Goal: Task Accomplishment & Management: Use online tool/utility

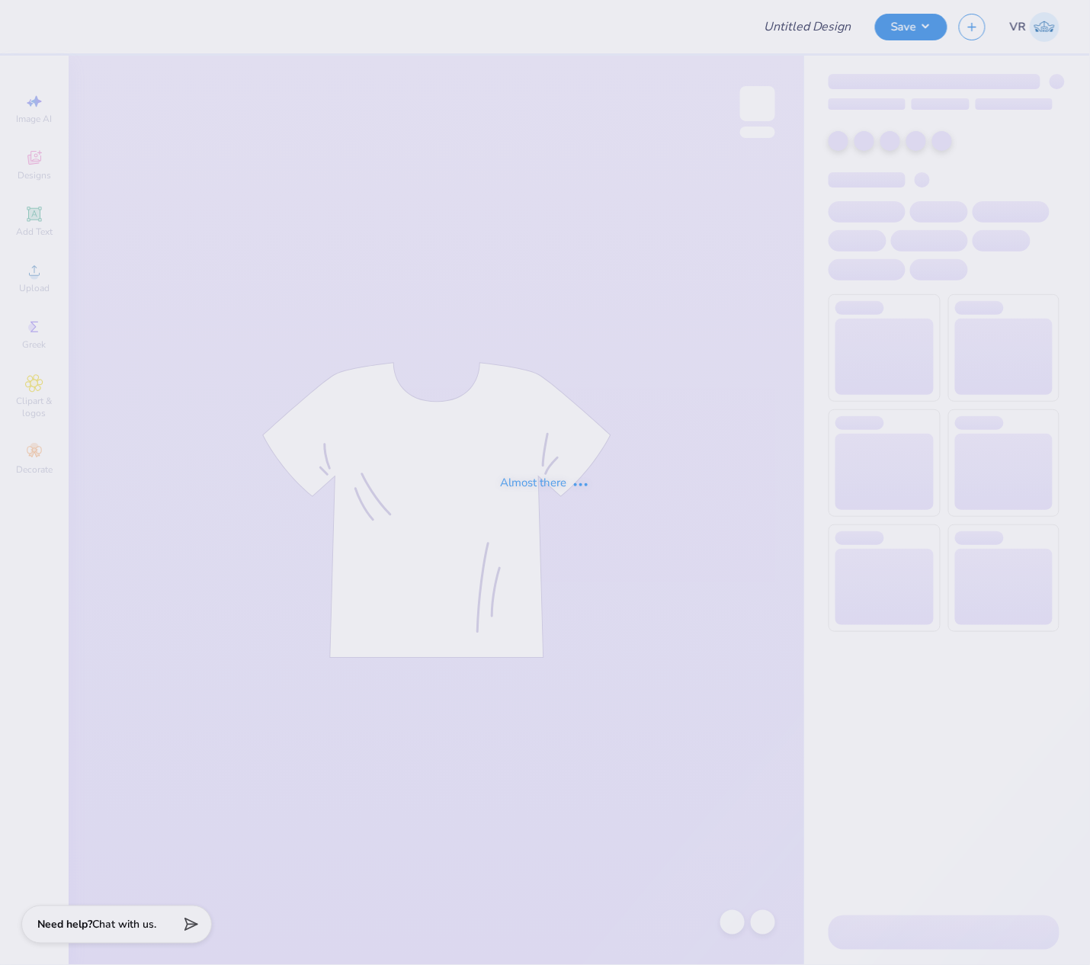
type input "LPC Fall Merch"
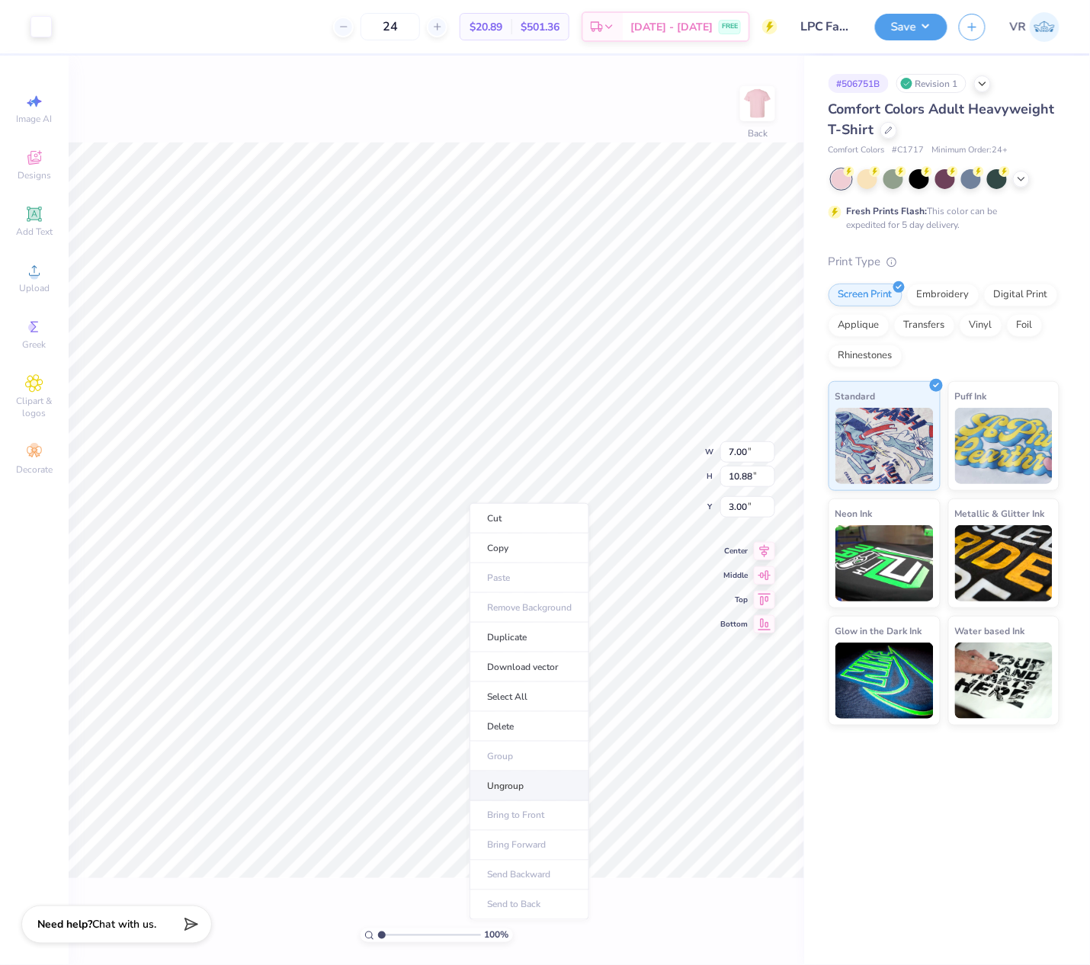
click at [519, 781] on li "Ungroup" at bounding box center [530, 787] width 120 height 30
click at [387, 929] on input "range" at bounding box center [429, 936] width 103 height 14
click at [386, 933] on input "range" at bounding box center [429, 936] width 103 height 14
drag, startPoint x: 388, startPoint y: 932, endPoint x: 318, endPoint y: 907, distance: 74.5
type input "1"
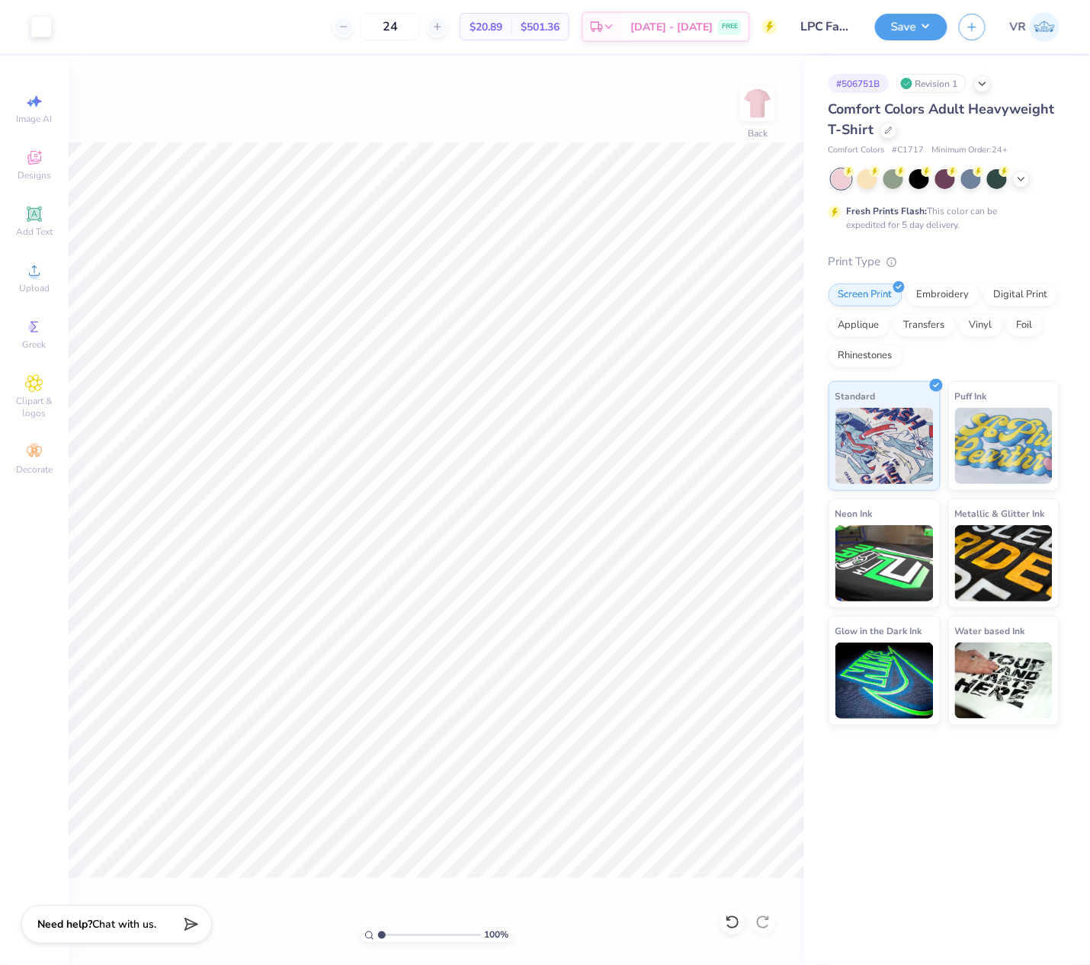
click at [378, 929] on input "range" at bounding box center [429, 936] width 103 height 14
click at [34, 282] on span "Upload" at bounding box center [34, 288] width 30 height 12
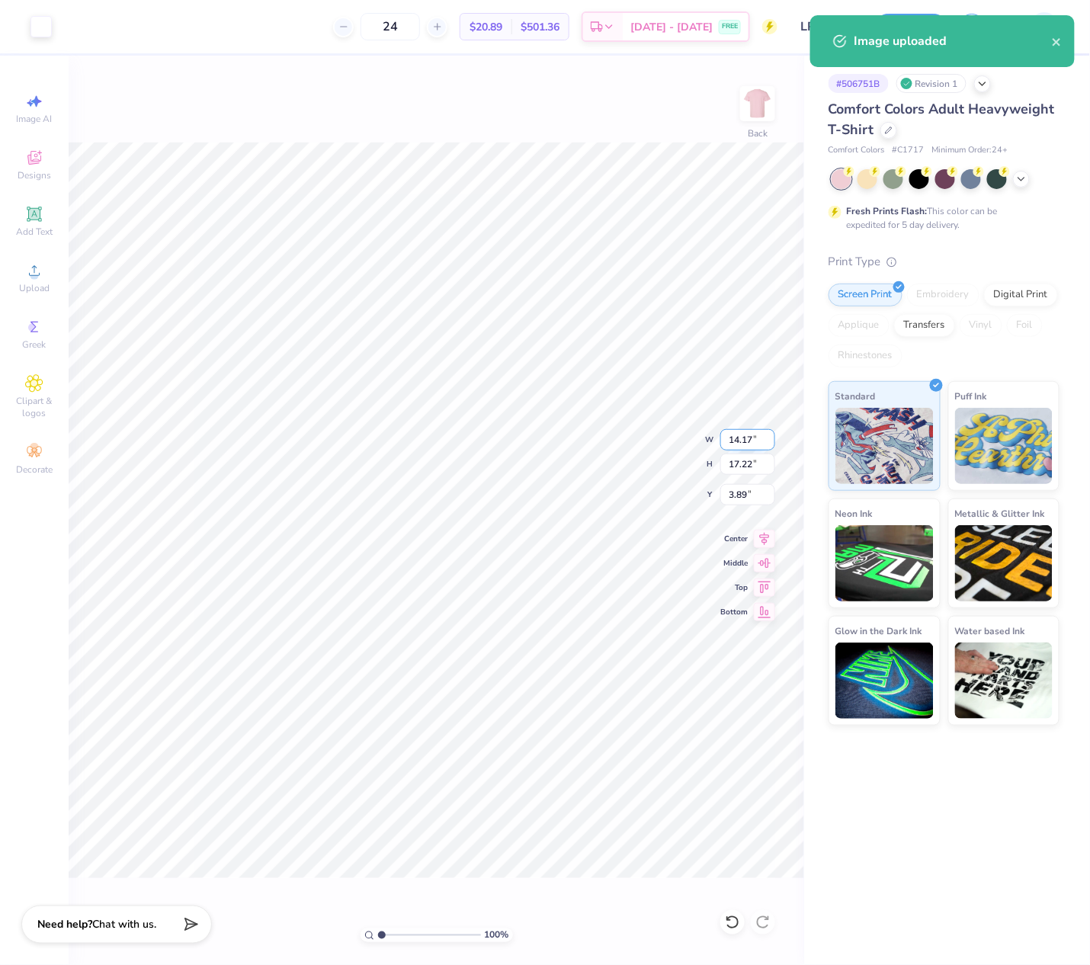
click at [733, 434] on input "14.17" at bounding box center [747, 439] width 55 height 21
type input "12.00"
type input "14.58"
type input "5.21"
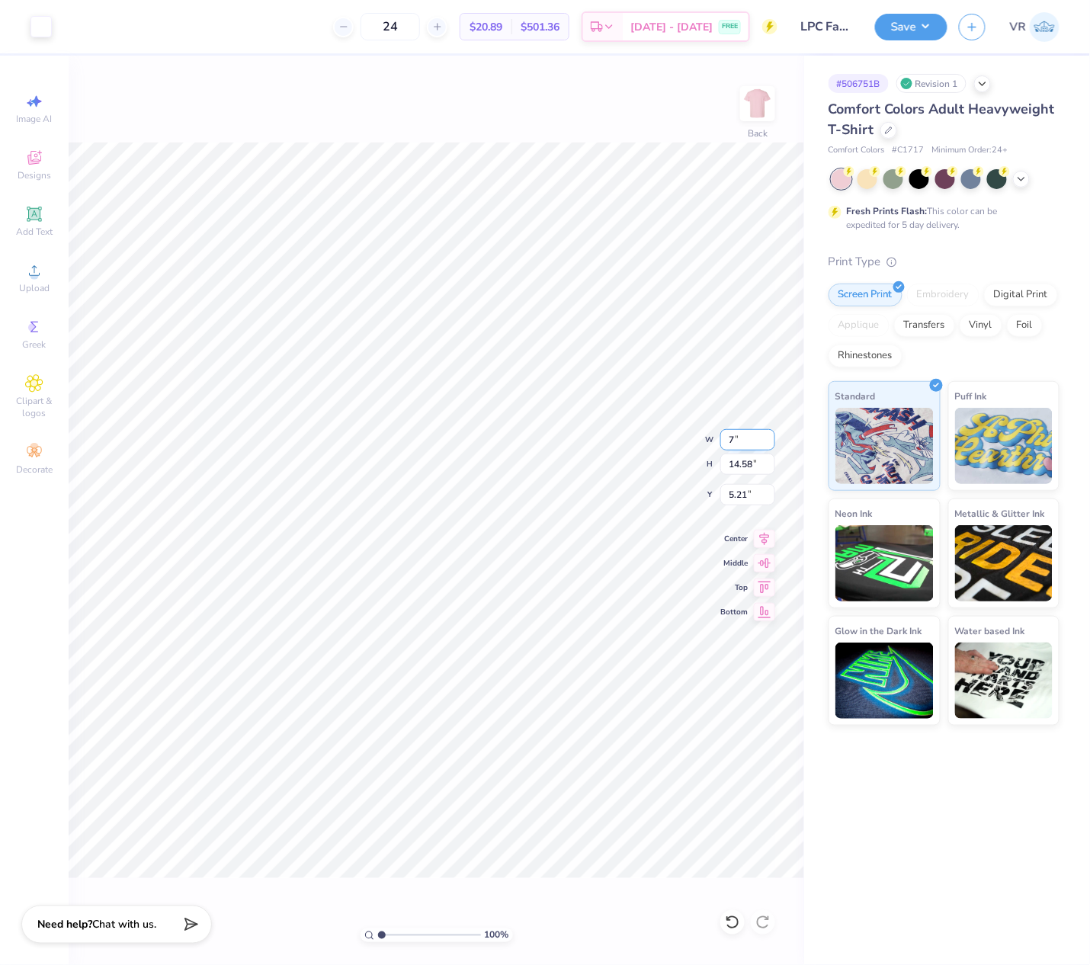
type input "7.00"
type input "8.51"
type input "3.21"
type input "8.51"
type input "3.21"
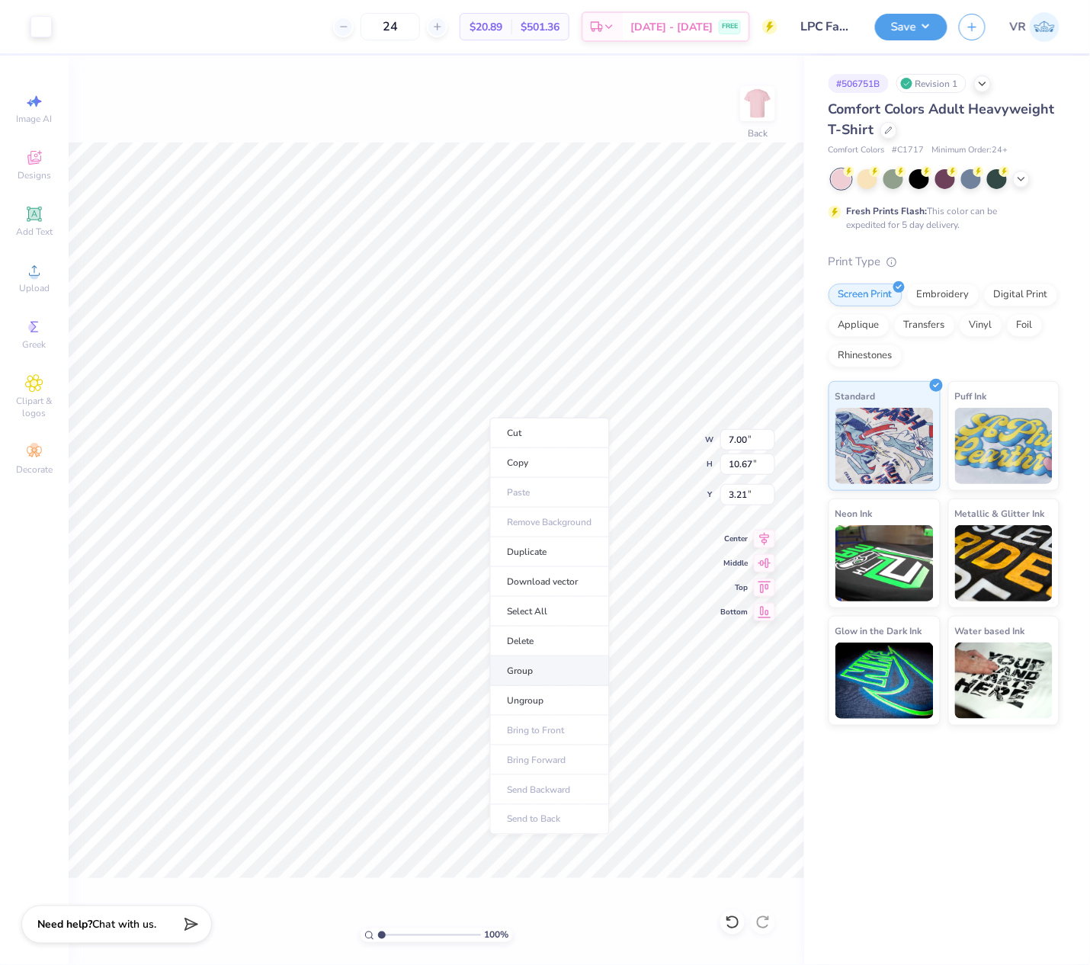
click at [549, 675] on li "Group" at bounding box center [550, 671] width 120 height 30
click at [736, 498] on input "3.21" at bounding box center [747, 494] width 55 height 21
type input "3.00"
click at [891, 24] on button "Save" at bounding box center [911, 24] width 72 height 27
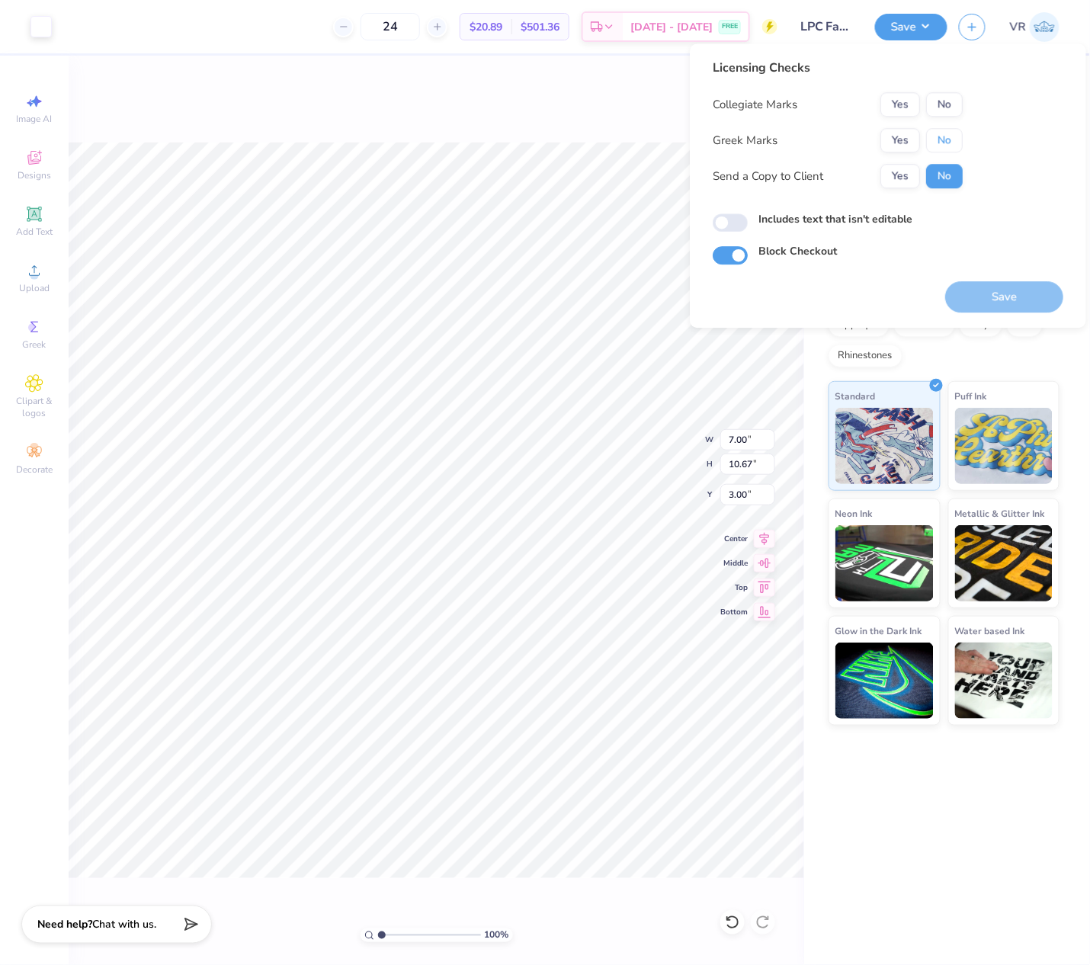
click at [942, 145] on button "No" at bounding box center [944, 140] width 37 height 24
click at [939, 110] on button "No" at bounding box center [944, 104] width 37 height 24
click at [988, 306] on button "Save" at bounding box center [1004, 296] width 118 height 31
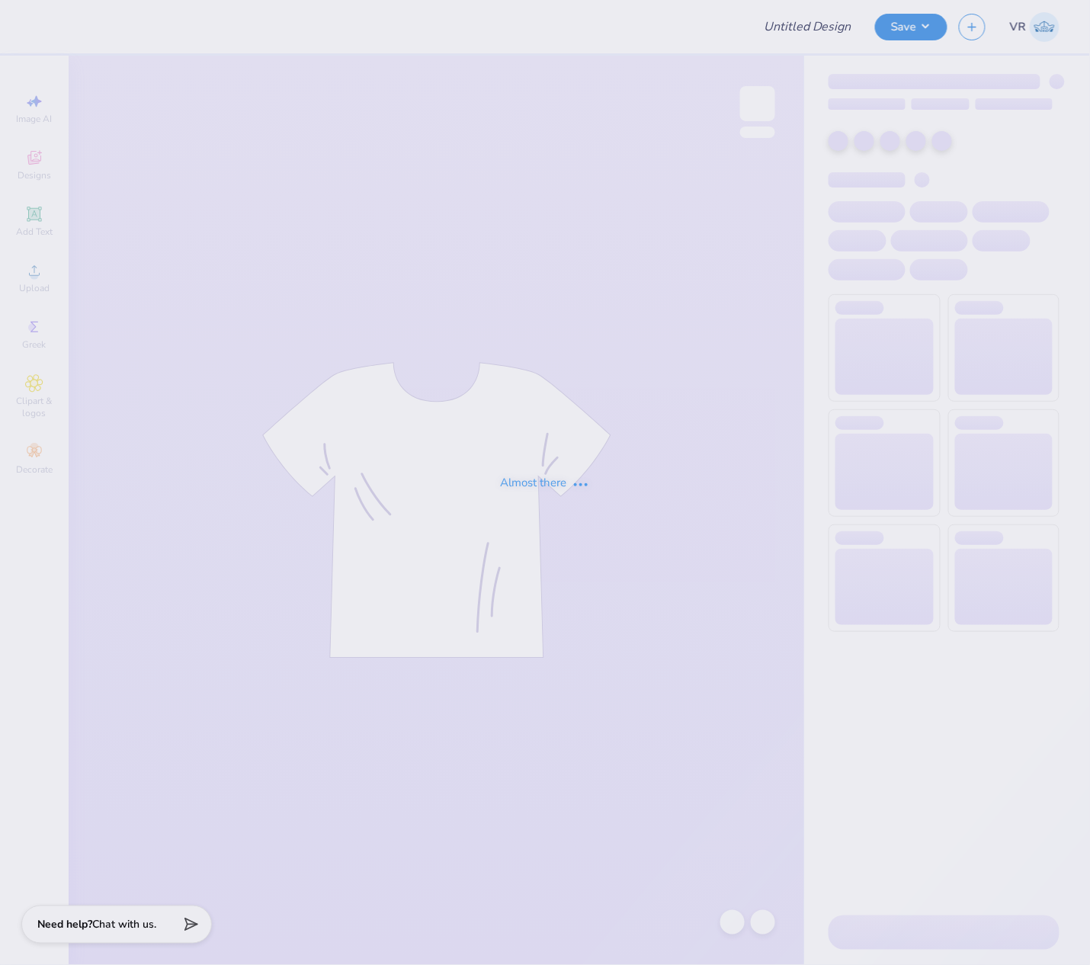
type input "HOMECOMING 25"
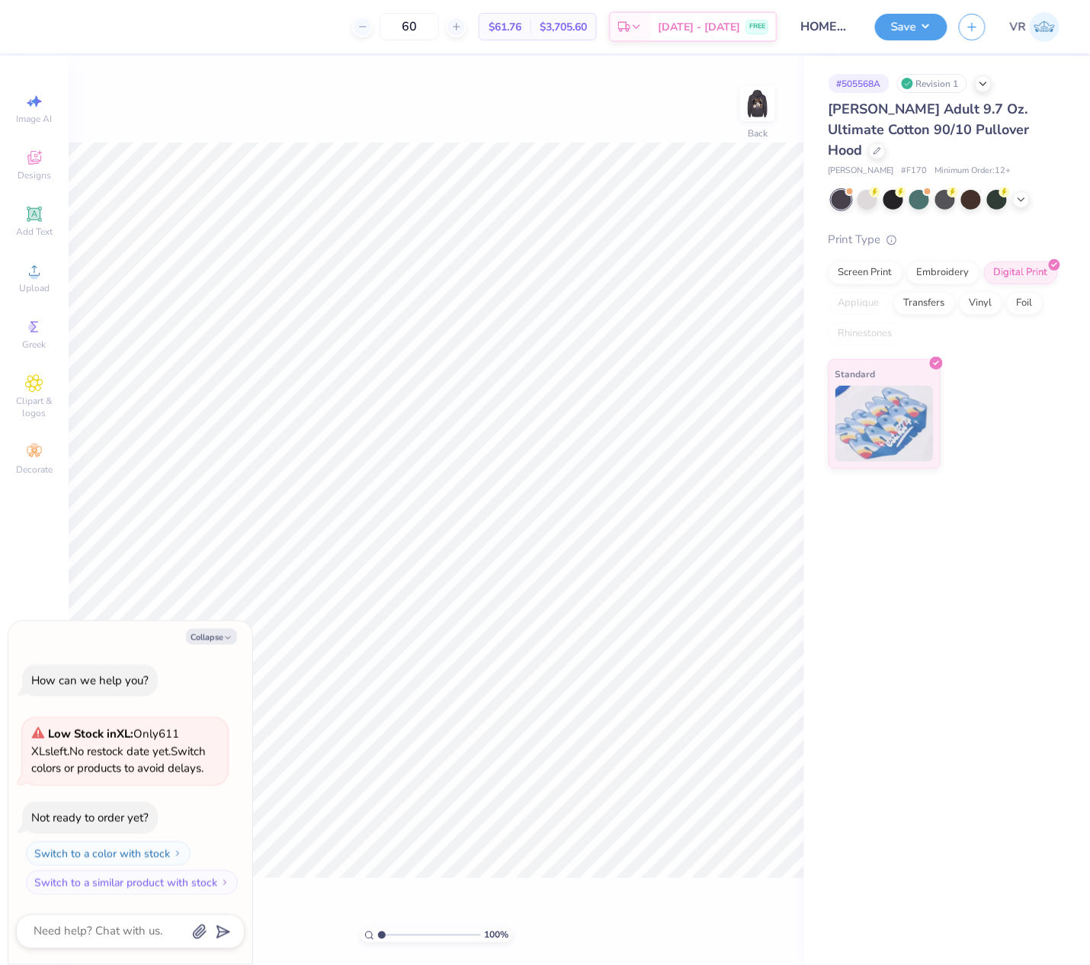
type textarea "x"
click at [740, 449] on input "5.48" at bounding box center [747, 451] width 55 height 21
type input "3.5"
type textarea "x"
type input "3.50"
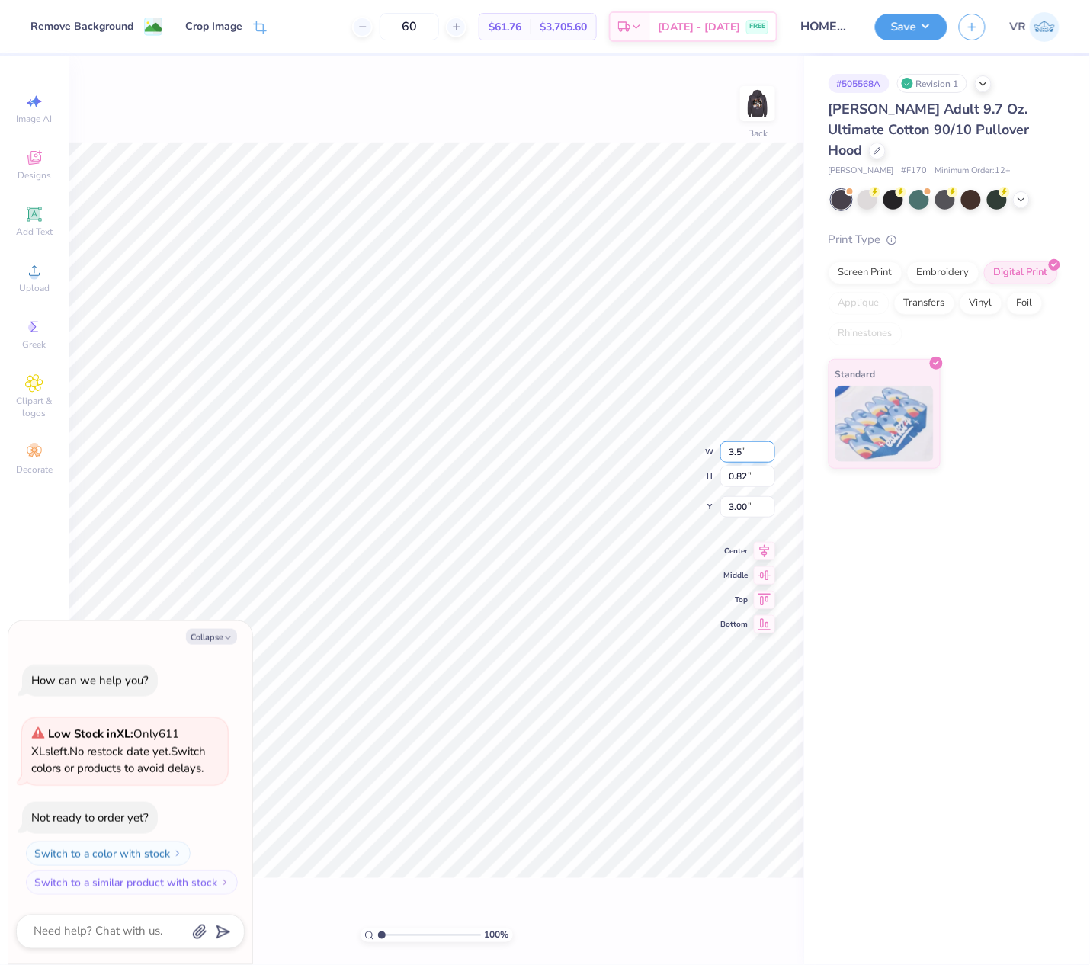
type input "0.52"
type input "3.15"
type textarea "x"
type input "3.00"
click at [217, 639] on button "Collapse" at bounding box center [211, 637] width 51 height 16
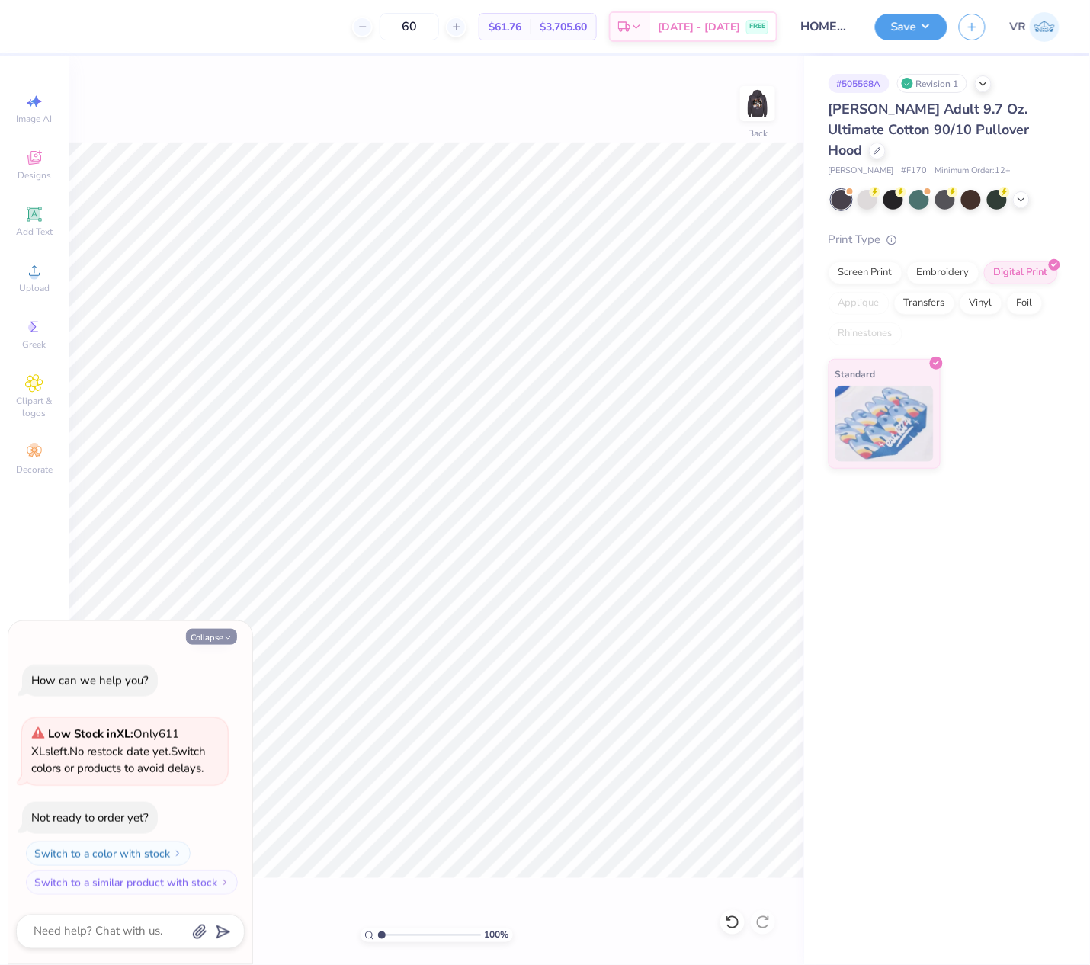
type textarea "x"
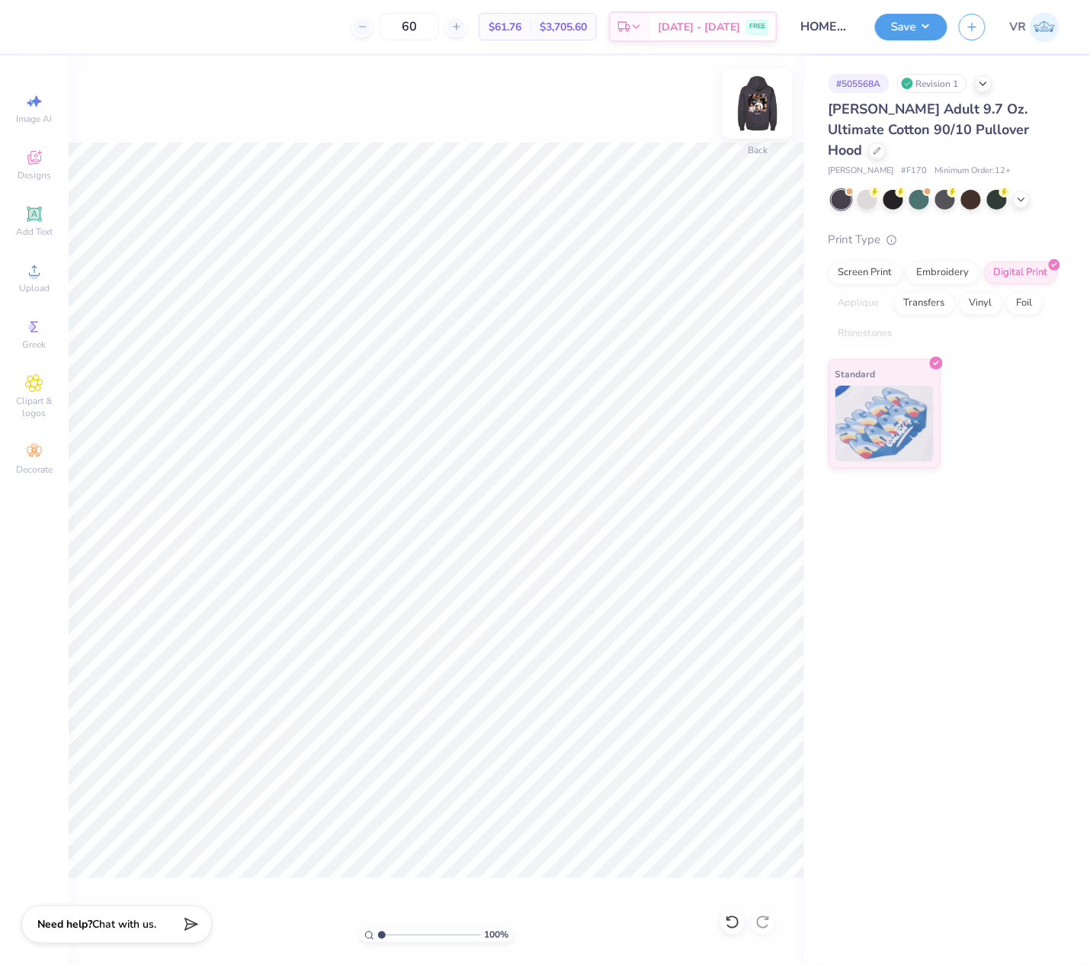
click at [748, 114] on img at bounding box center [757, 103] width 61 height 61
click at [769, 88] on img at bounding box center [757, 103] width 61 height 61
type input "8.74"
type input "1.31"
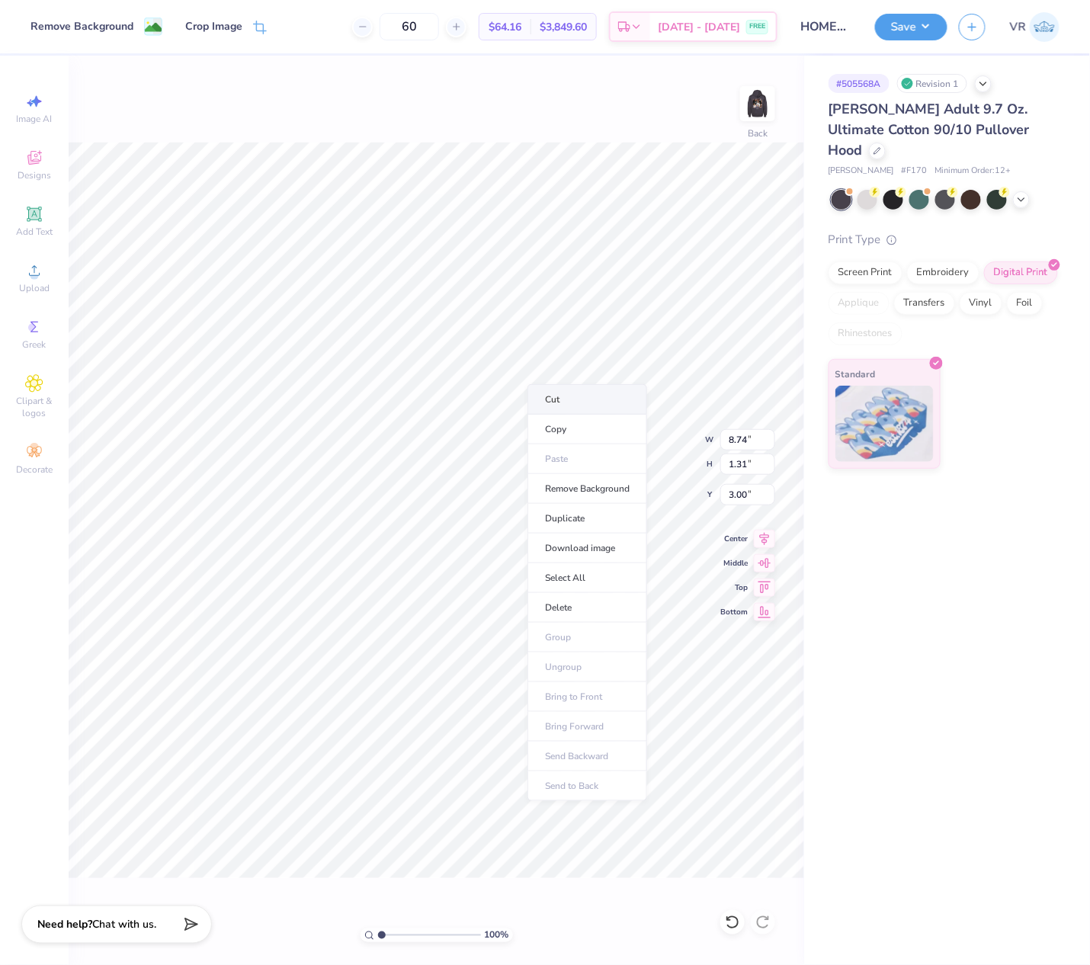
click at [570, 398] on li "Cut" at bounding box center [588, 399] width 120 height 30
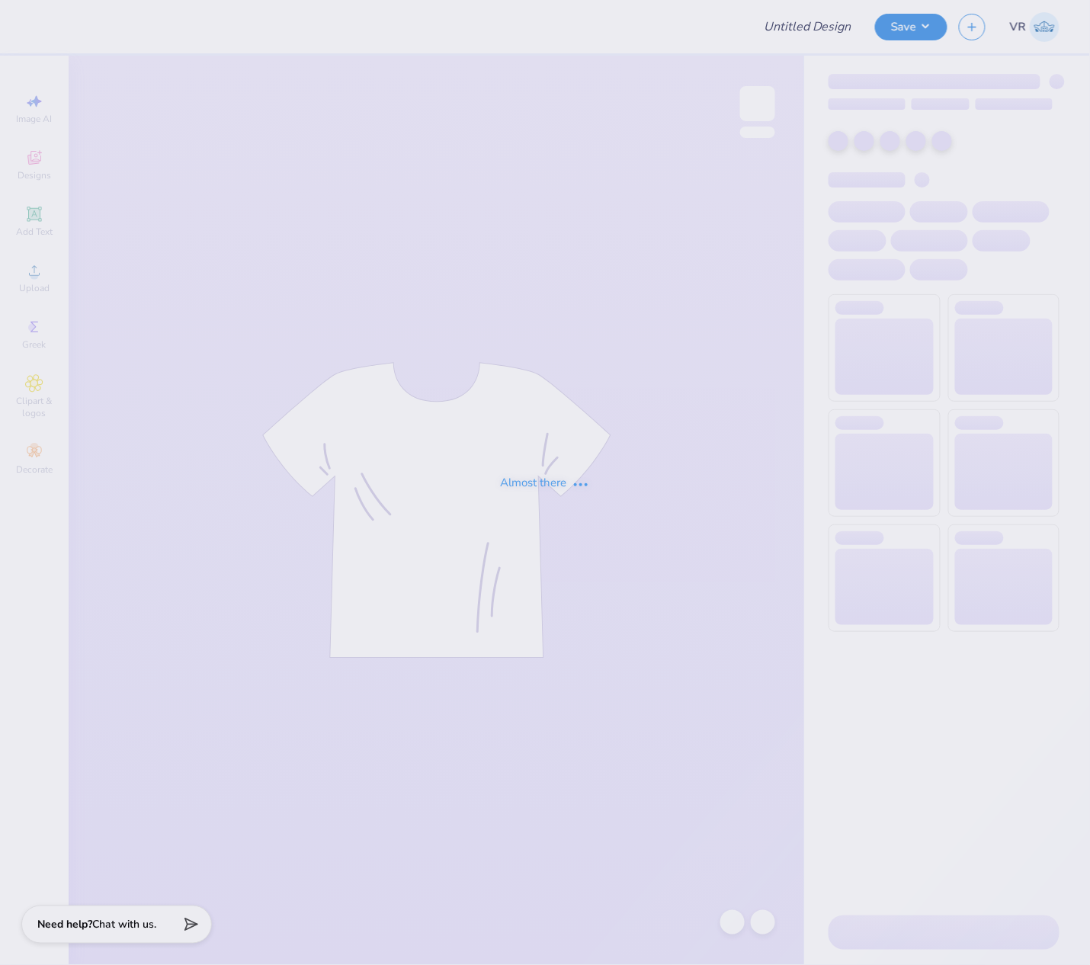
type input "PKT Parent's Weekend"
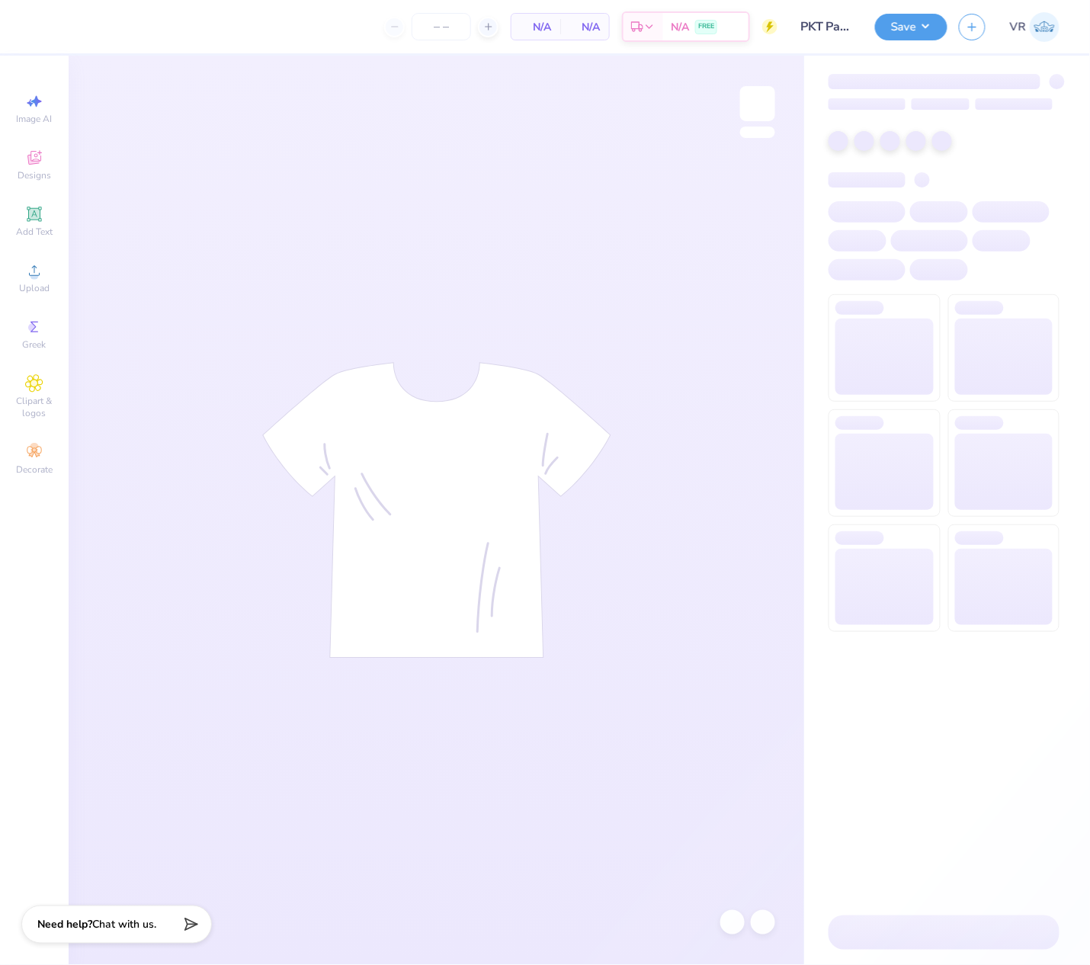
type input "24"
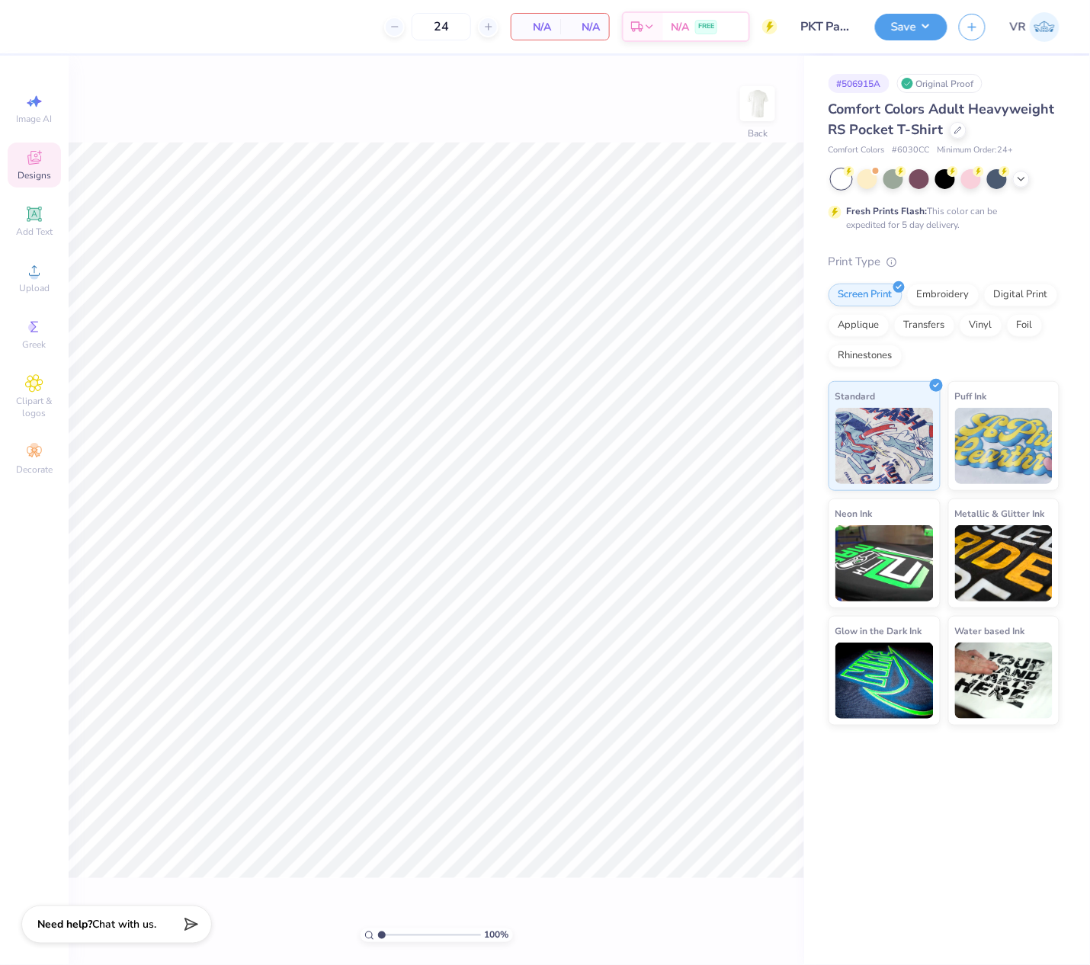
click at [37, 163] on icon at bounding box center [34, 158] width 18 height 18
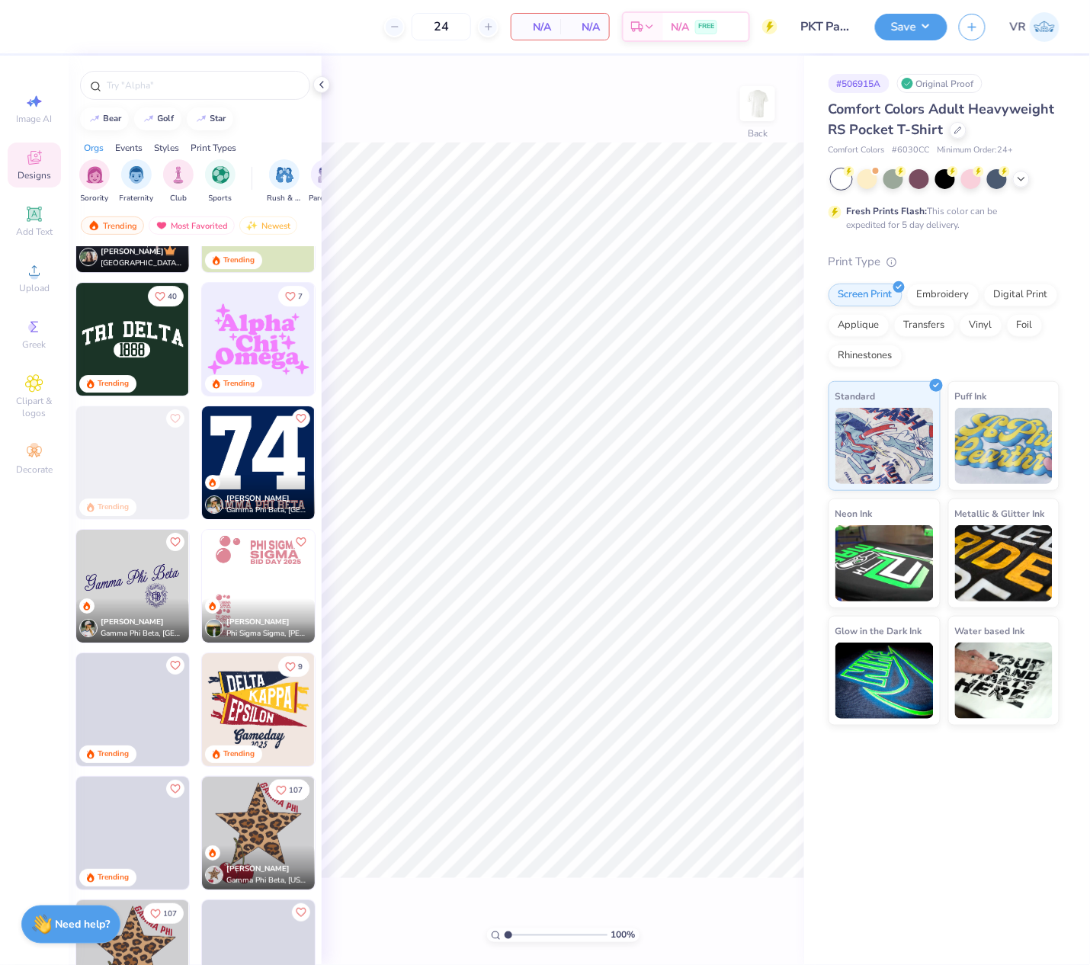
scroll to position [3083, 0]
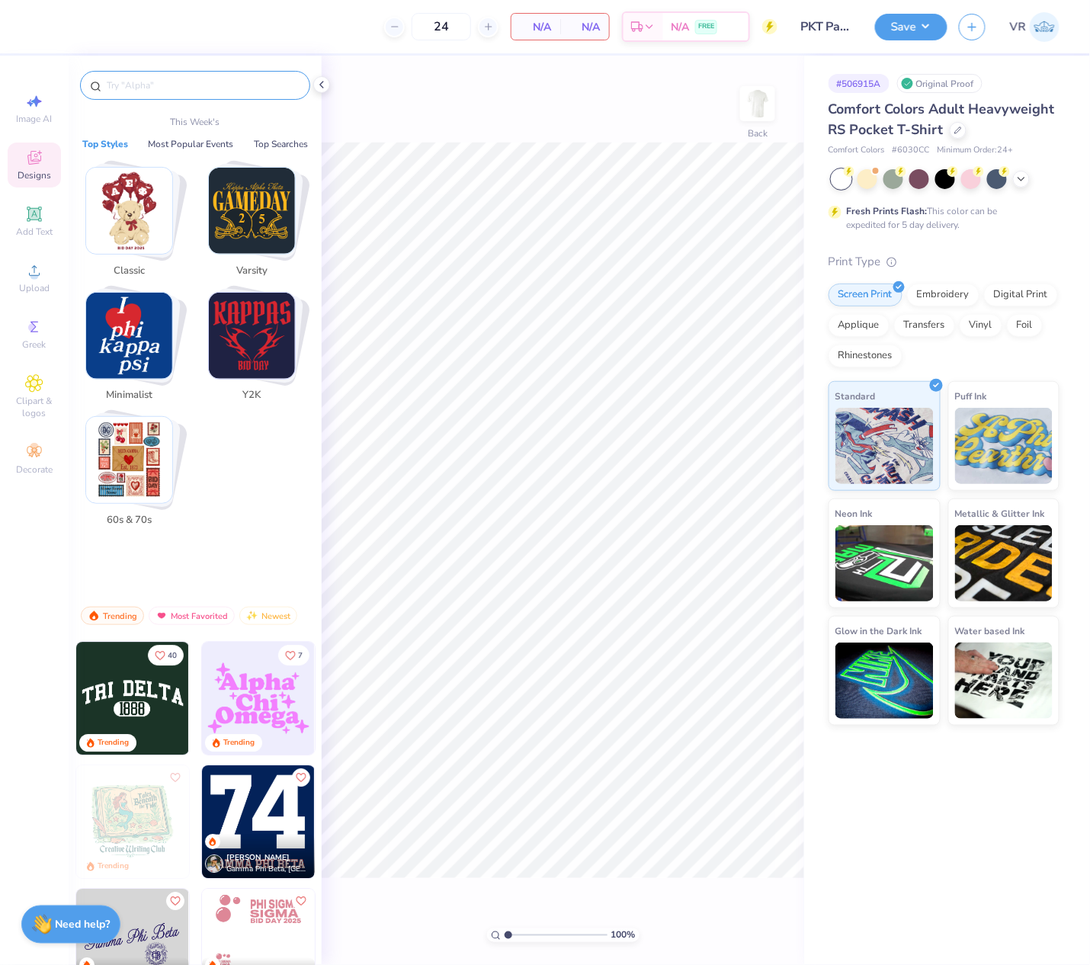
click at [147, 89] on input "text" at bounding box center [202, 85] width 195 height 15
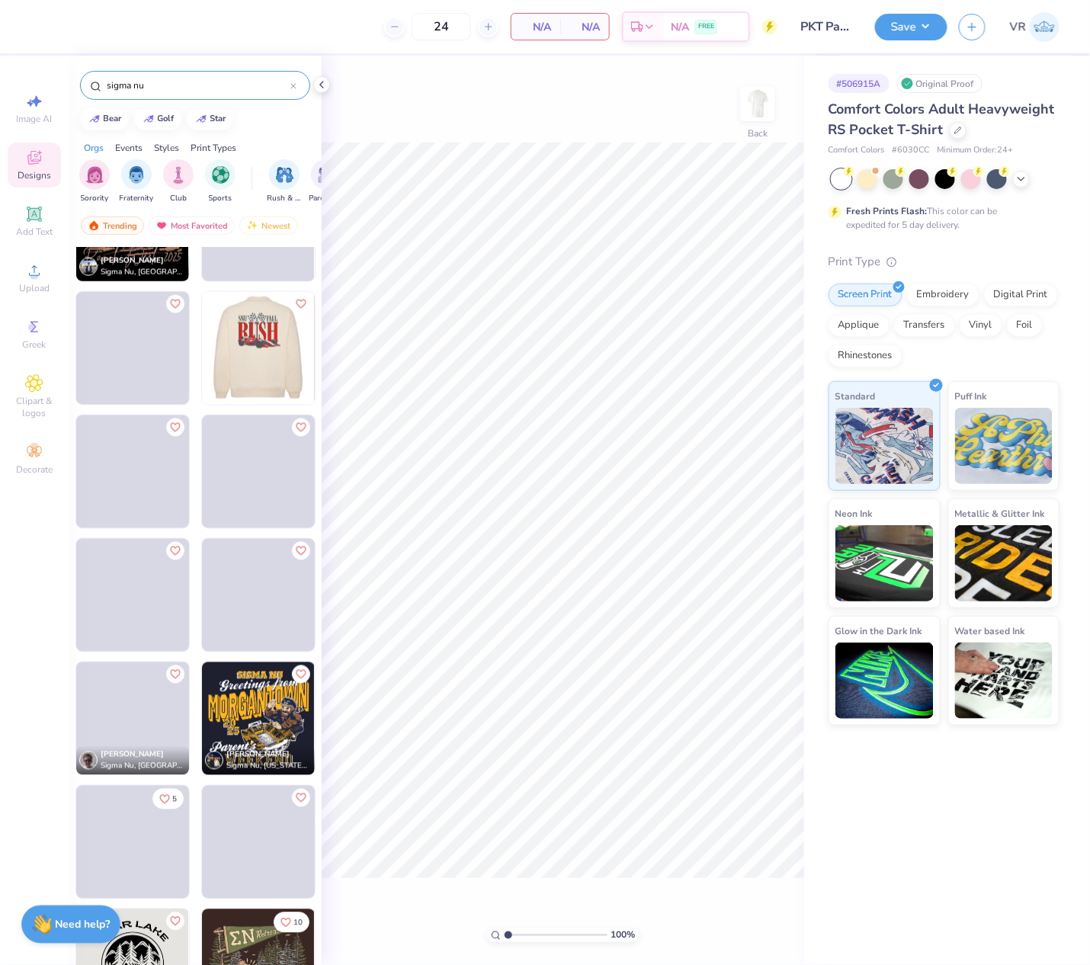
scroll to position [2338, 0]
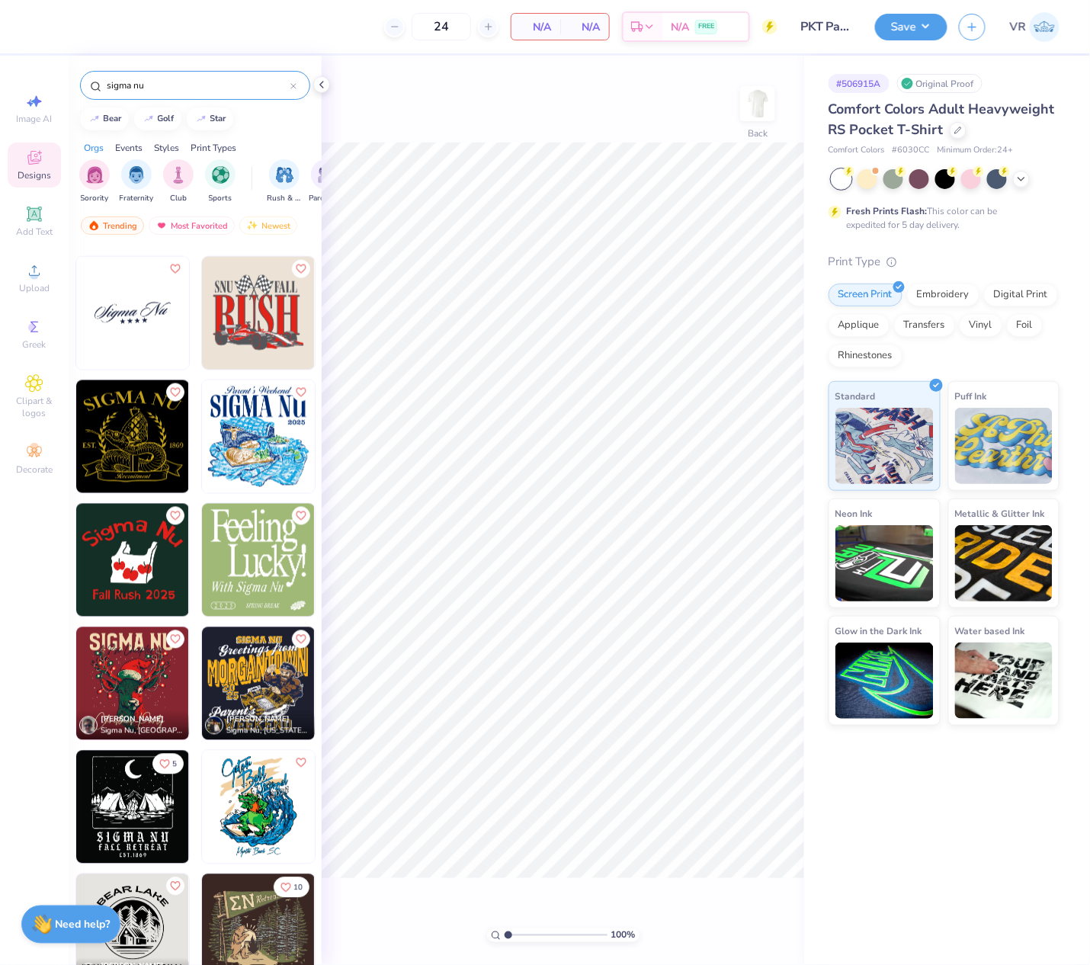
type input "sigma nu"
click at [245, 682] on img at bounding box center [257, 683] width 113 height 113
click at [743, 107] on img at bounding box center [757, 103] width 61 height 61
click at [259, 677] on img at bounding box center [258, 683] width 113 height 113
